Goal: Find specific page/section: Find specific page/section

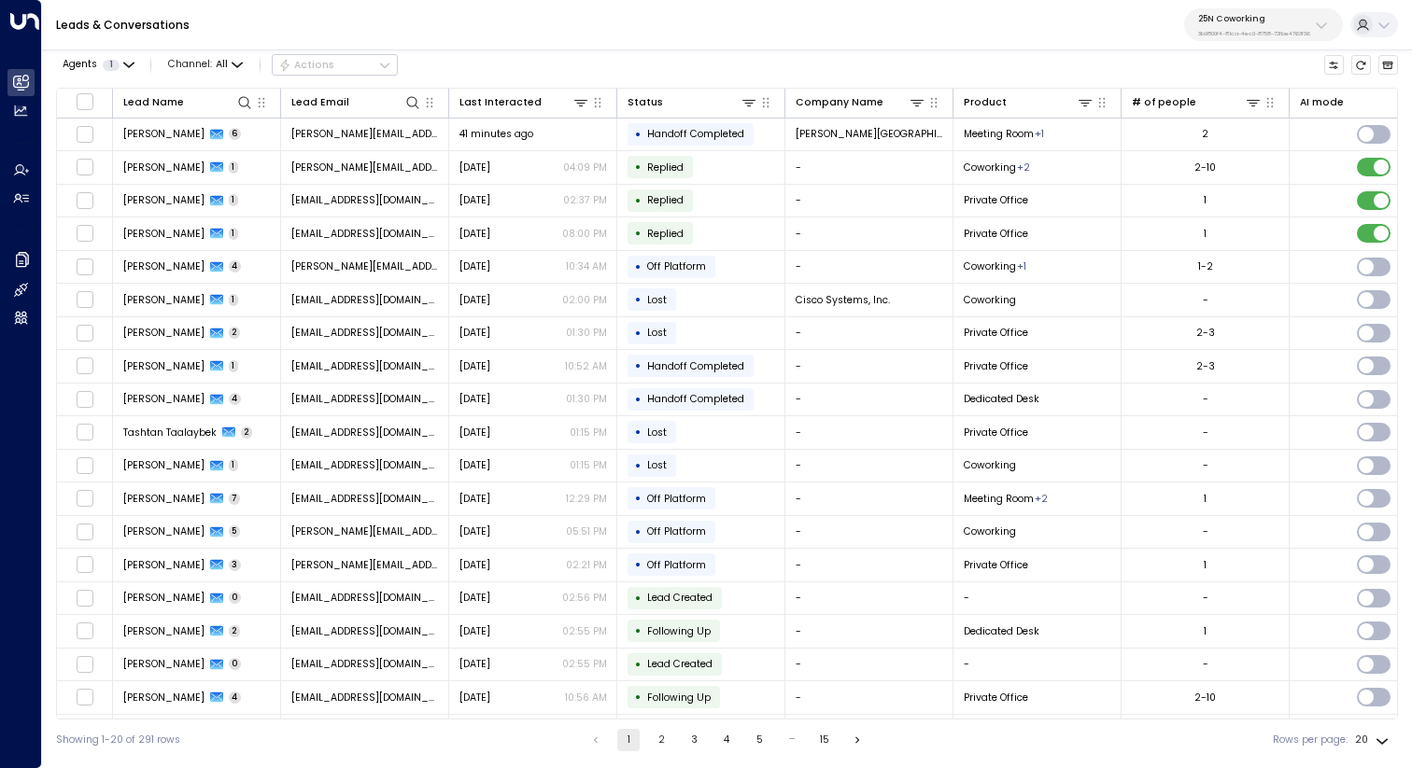
click at [1217, 27] on div "25N Coworking 3b9800f4-81ca-4ec0-8758-72fbe4763f36" at bounding box center [1254, 25] width 112 height 24
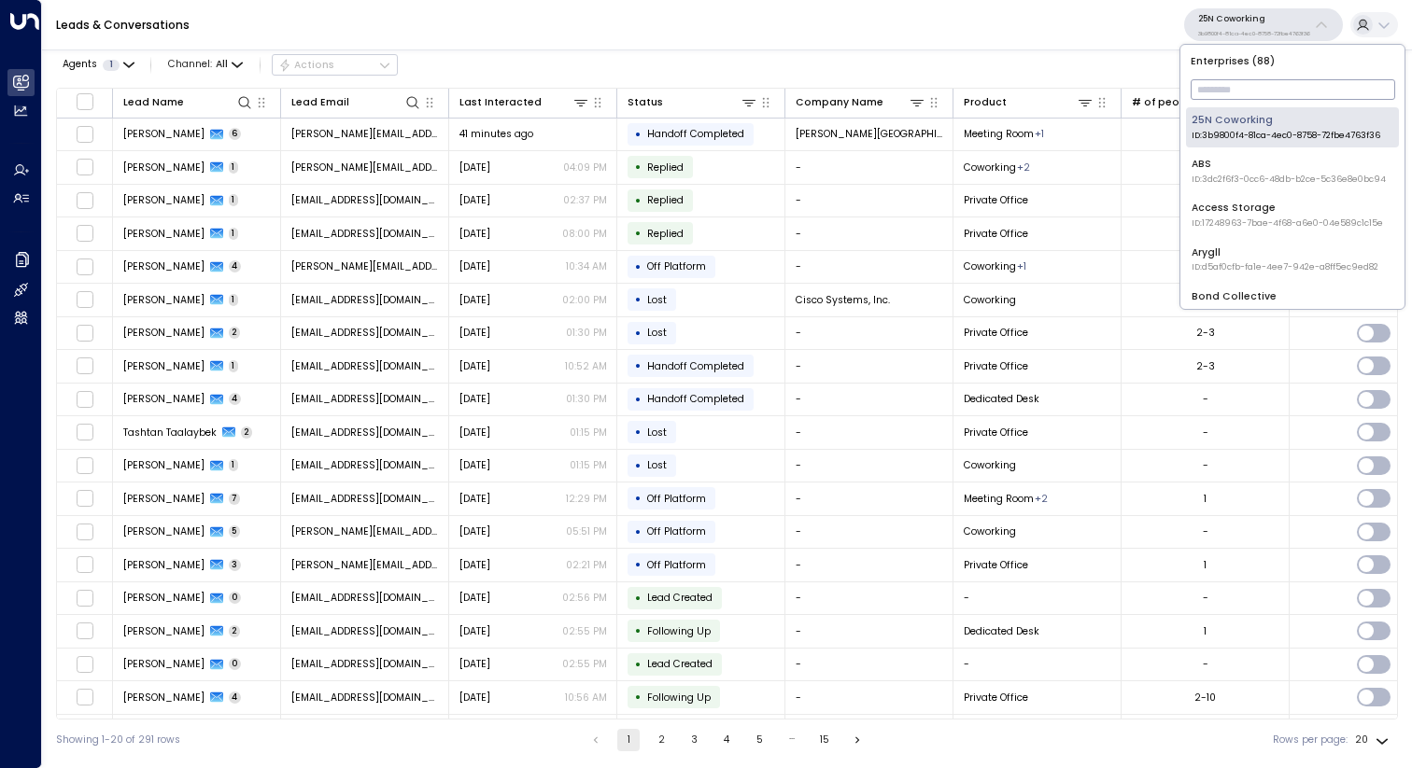
click at [1216, 89] on input "text" at bounding box center [1292, 90] width 204 height 30
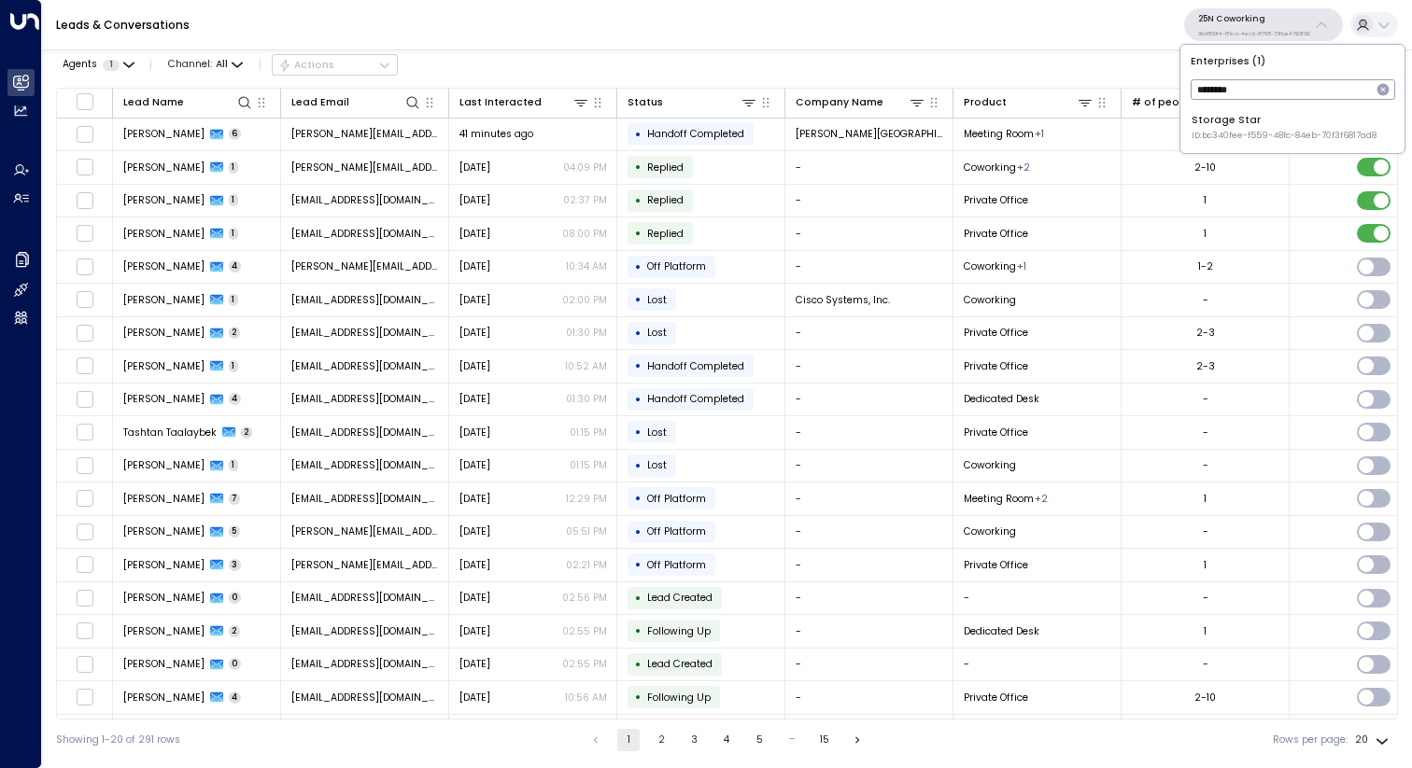
type input "*******"
click at [1221, 144] on li "Storage Star ID: bc340fee-f559-48fc-84eb-70f3f6817ad8" at bounding box center [1292, 127] width 213 height 40
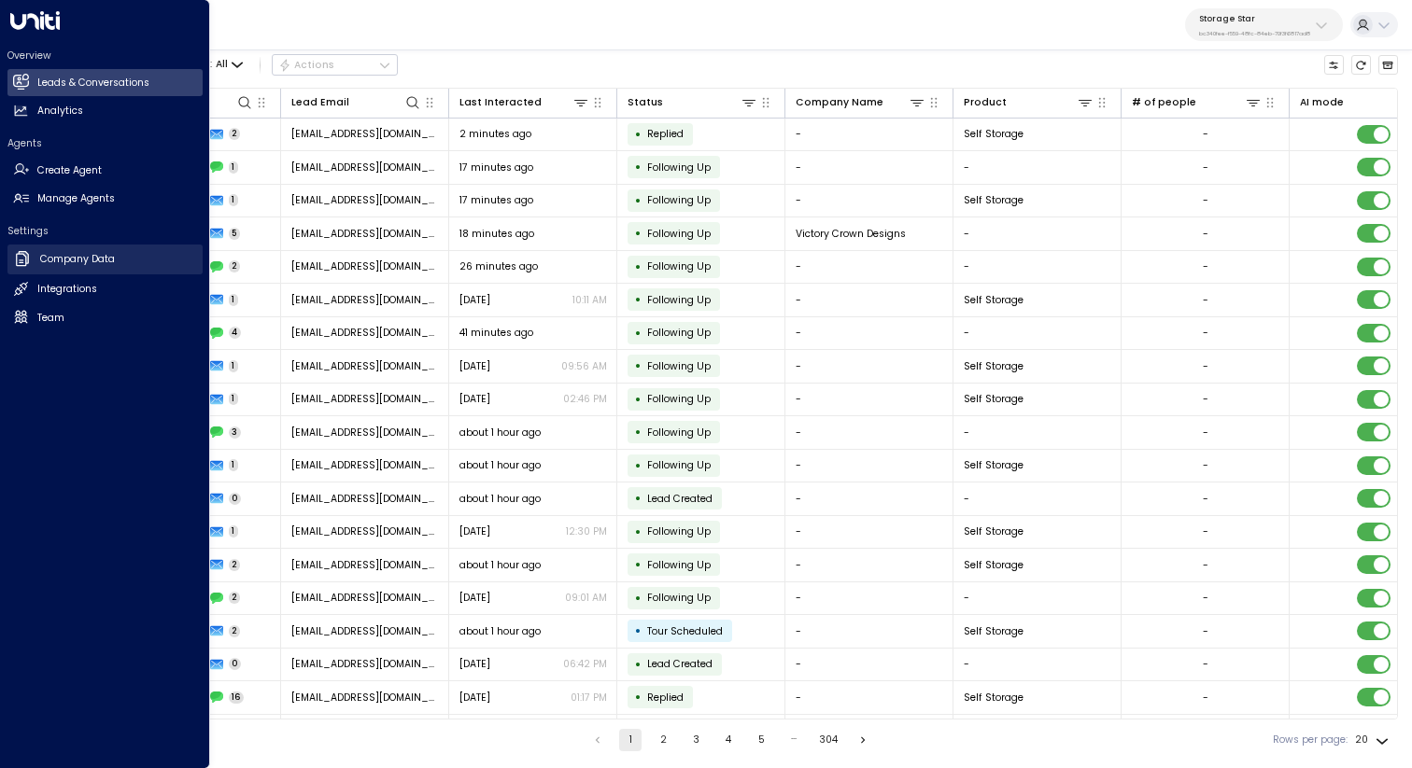
click at [56, 250] on link "Company Data Company Data" at bounding box center [104, 260] width 195 height 30
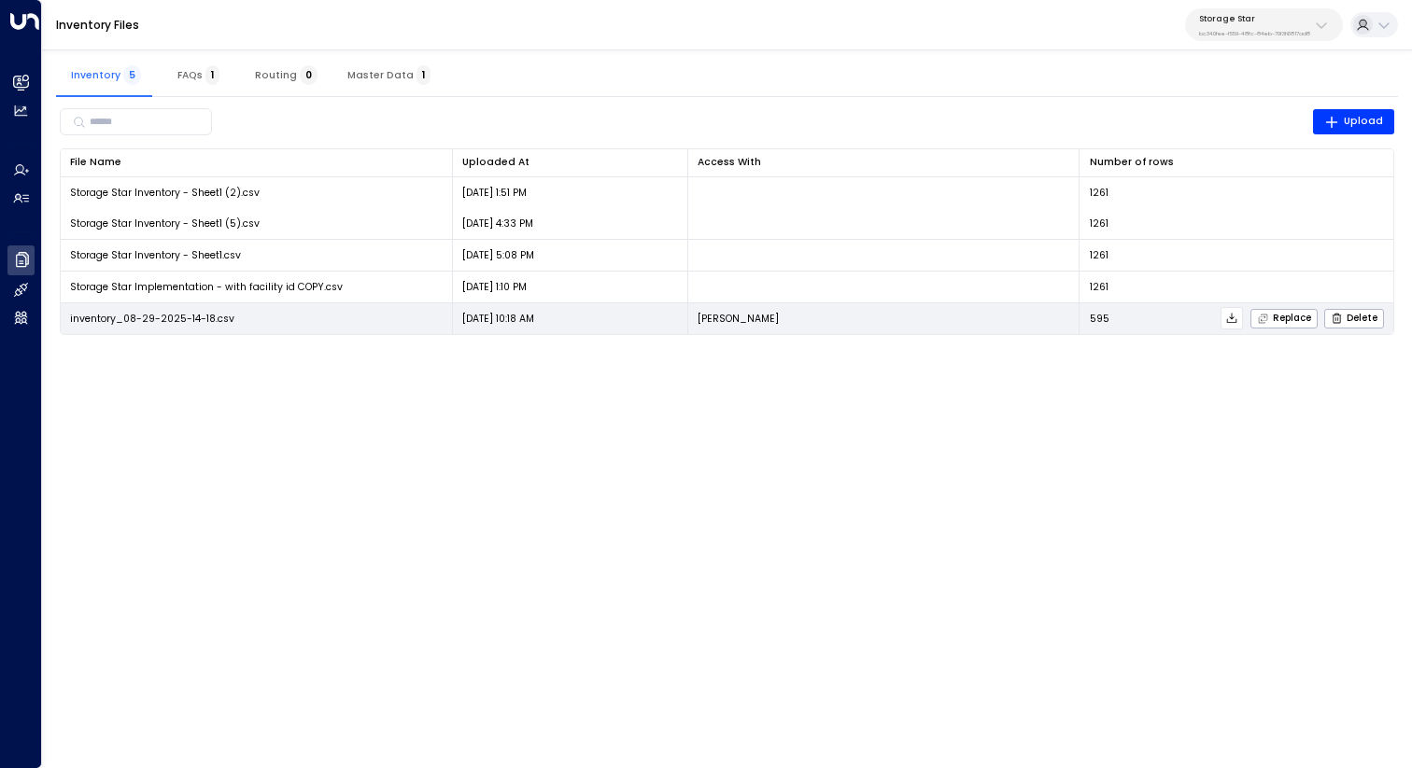
click at [1233, 314] on icon at bounding box center [1231, 318] width 13 height 13
click at [1234, 316] on icon at bounding box center [1231, 318] width 13 height 13
click at [1230, 321] on icon at bounding box center [1231, 318] width 13 height 13
